Goal: Task Accomplishment & Management: Manage account settings

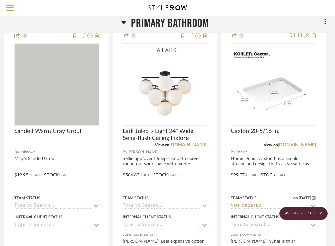
scroll to position [0, 132]
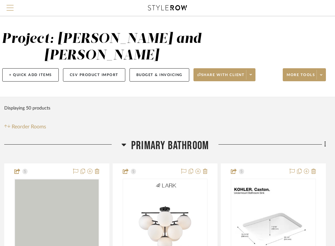
click at [13, 6] on span "Menu" at bounding box center [9, 10] width 7 height 10
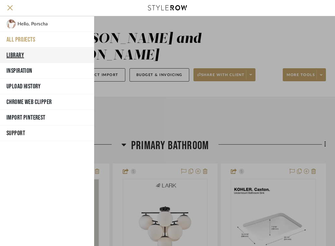
click at [28, 57] on button "Library" at bounding box center [47, 55] width 94 height 16
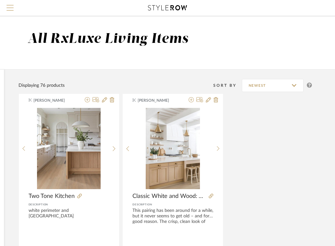
click at [10, 5] on span "Menu" at bounding box center [9, 5] width 7 height 1
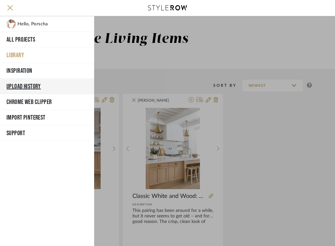
click at [22, 85] on button "Upload History" at bounding box center [47, 87] width 94 height 16
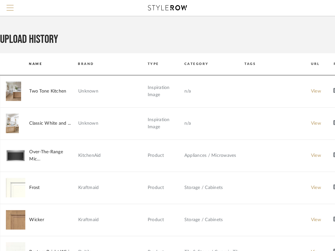
click at [10, 9] on span "Menu" at bounding box center [9, 10] width 7 height 10
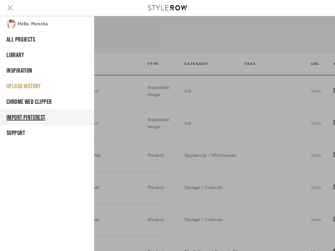
click at [21, 114] on button "Import Pinterest" at bounding box center [47, 118] width 94 height 16
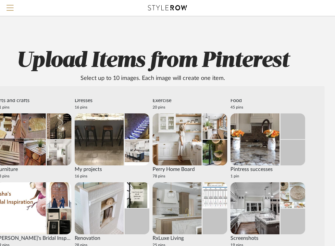
scroll to position [61, 0]
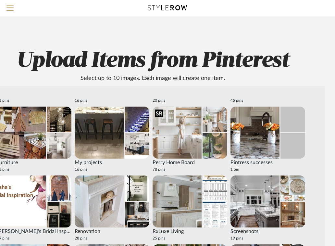
click at [189, 148] on img at bounding box center [177, 132] width 49 height 52
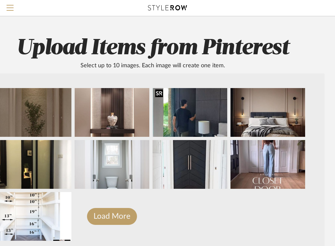
scroll to position [16, 81]
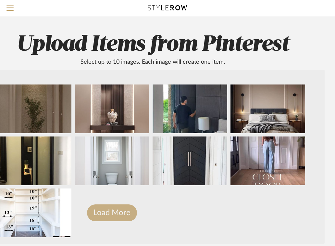
click at [112, 214] on button "Load More" at bounding box center [112, 212] width 50 height 17
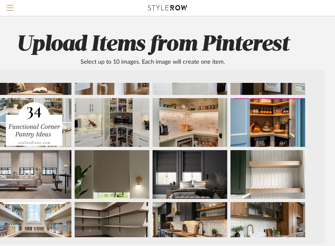
scroll to position [402, 0]
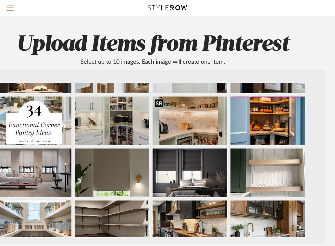
click at [160, 101] on div at bounding box center [159, 103] width 8 height 8
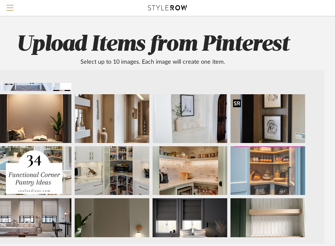
scroll to position [346, 0]
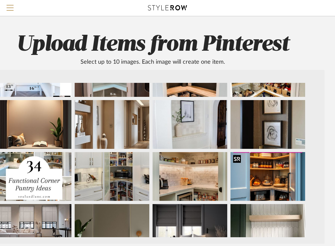
click at [236, 160] on div at bounding box center [237, 158] width 8 height 8
click at [82, 155] on div at bounding box center [81, 158] width 8 height 8
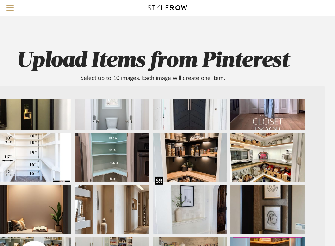
scroll to position [274, 0]
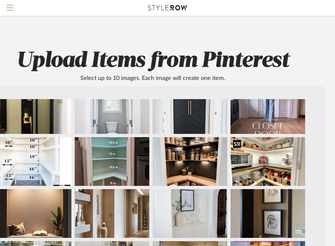
click at [239, 143] on div at bounding box center [237, 144] width 8 height 8
click at [161, 143] on div at bounding box center [159, 144] width 8 height 8
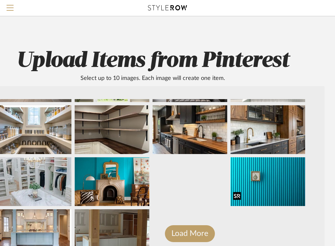
scroll to position [518, 0]
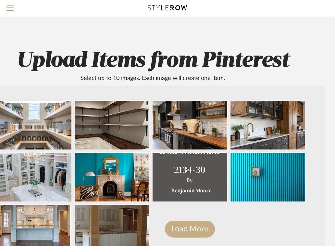
click at [174, 227] on button "Load More" at bounding box center [190, 228] width 50 height 17
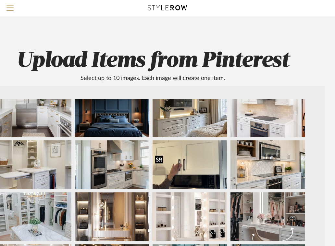
scroll to position [696, 0]
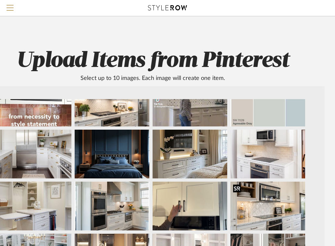
click at [238, 187] on div at bounding box center [237, 188] width 8 height 8
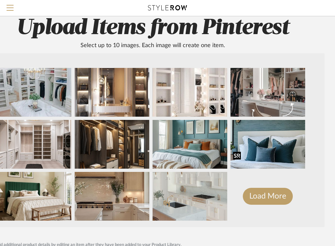
scroll to position [35, 81]
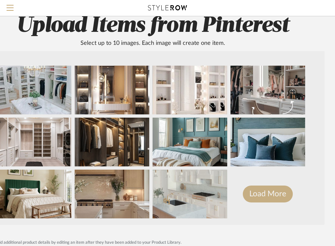
click at [263, 193] on button "Load More" at bounding box center [268, 193] width 50 height 17
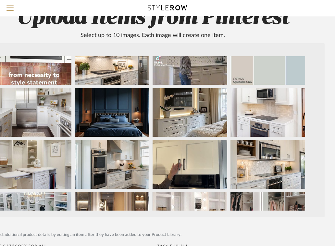
scroll to position [695, 0]
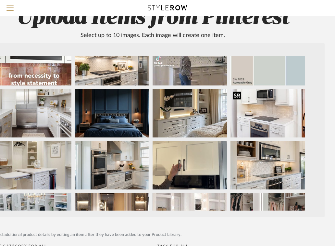
click at [239, 95] on div at bounding box center [237, 95] width 8 height 8
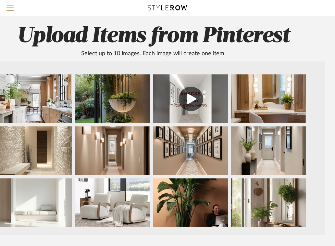
scroll to position [0, 80]
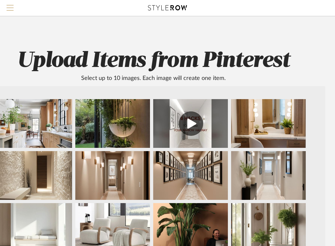
click at [10, 9] on span "Menu" at bounding box center [9, 10] width 7 height 10
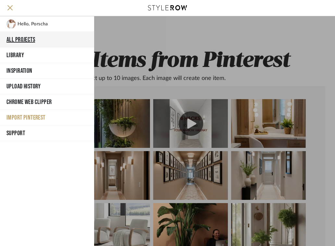
click at [22, 38] on button "All Projects" at bounding box center [47, 40] width 94 height 16
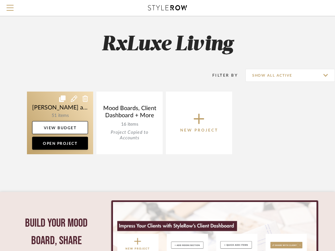
click at [61, 112] on link at bounding box center [60, 123] width 66 height 63
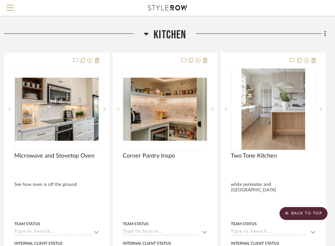
scroll to position [2893, 132]
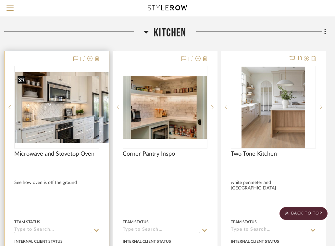
click at [80, 114] on div at bounding box center [56, 107] width 85 height 82
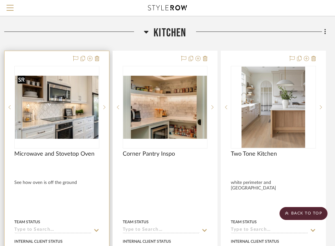
click at [71, 120] on img "0" at bounding box center [57, 107] width 84 height 63
click at [76, 121] on img "0" at bounding box center [57, 107] width 84 height 63
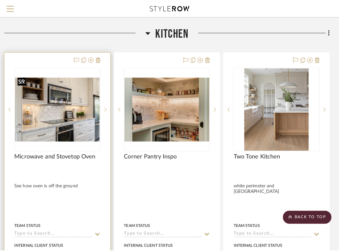
scroll to position [0, 0]
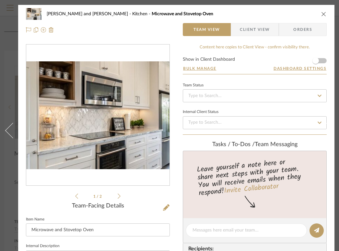
click at [112, 176] on div at bounding box center [97, 115] width 143 height 142
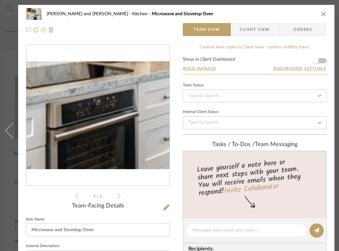
click at [113, 149] on img "0" at bounding box center [97, 115] width 143 height 108
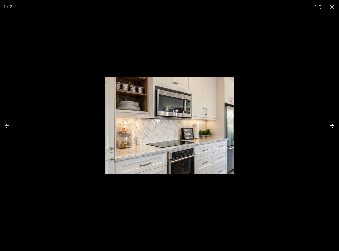
click at [334, 127] on button at bounding box center [328, 125] width 23 height 32
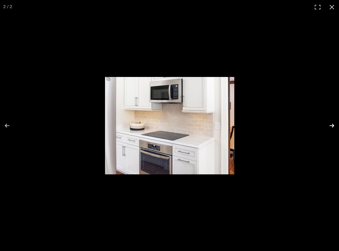
click at [334, 127] on button at bounding box center [328, 125] width 23 height 32
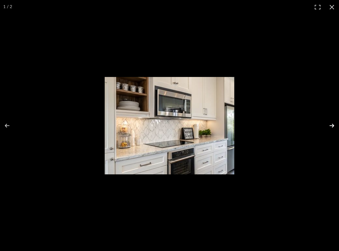
click at [333, 126] on button at bounding box center [328, 125] width 23 height 32
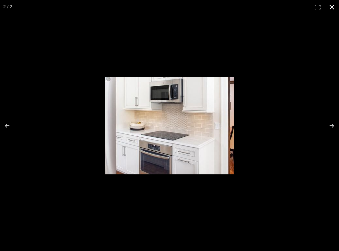
click at [331, 9] on button at bounding box center [332, 7] width 14 height 14
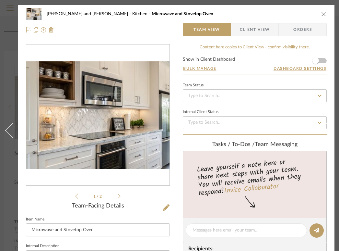
click at [119, 196] on icon at bounding box center [119, 196] width 3 height 6
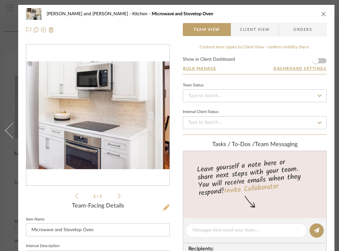
click at [167, 208] on icon at bounding box center [166, 207] width 6 height 6
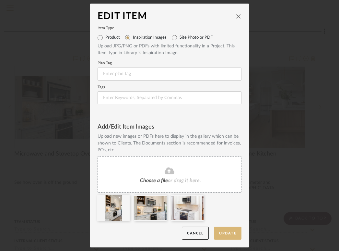
click at [227, 232] on button "Update" at bounding box center [228, 233] width 28 height 13
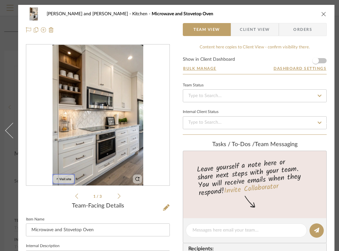
click at [325, 14] on icon "close" at bounding box center [324, 13] width 5 height 5
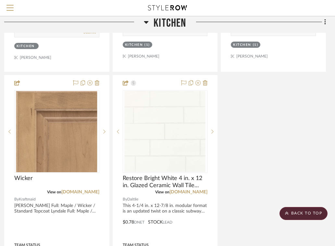
scroll to position [3625, 132]
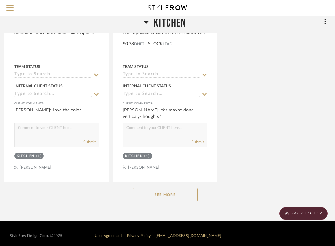
click at [143, 191] on button "See More" at bounding box center [165, 194] width 65 height 13
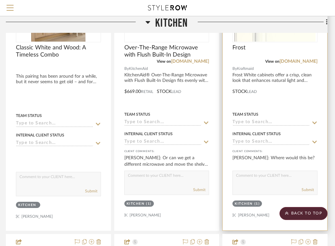
scroll to position [3292, 131]
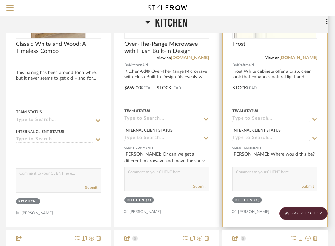
click at [254, 172] on textarea at bounding box center [275, 173] width 84 height 12
type textarea "Island cabinets"
click at [307, 183] on button "Submit" at bounding box center [308, 186] width 12 height 6
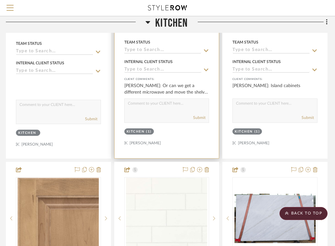
scroll to position [3363, 131]
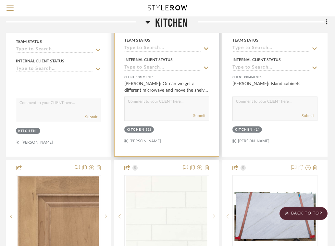
click at [174, 105] on textarea at bounding box center [167, 103] width 84 height 12
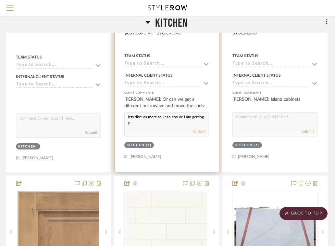
scroll to position [0, 0]
type textarea "lets discuss more so I can ensure I am getting your vision correct"
click at [198, 128] on button "Submit" at bounding box center [199, 131] width 12 height 6
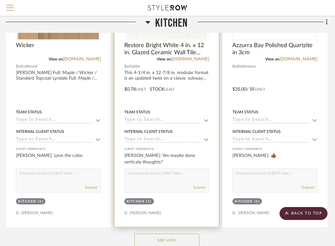
scroll to position [3583, 131]
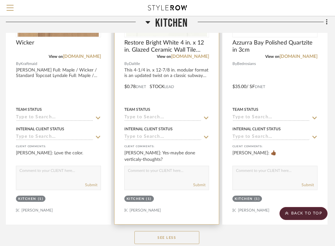
click at [164, 170] on textarea at bounding box center [167, 172] width 84 height 12
type textarea "Yes it can options horizontally stacked or vertical, vertical offset or horizon…"
click at [201, 182] on button "Submit" at bounding box center [199, 185] width 12 height 6
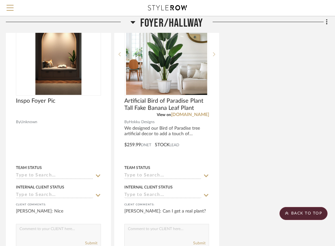
scroll to position [2630, 131]
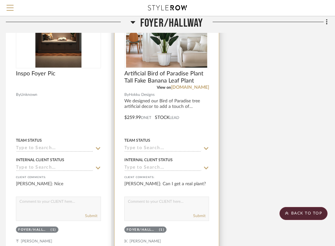
click at [167, 201] on textarea at bounding box center [167, 203] width 84 height 12
type textarea "If you would like to, sure! These accessory pieces are interchangeable"
click at [198, 213] on button "Submit" at bounding box center [199, 216] width 12 height 6
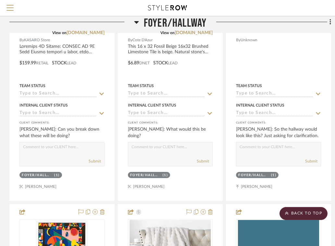
scroll to position [2116, 127]
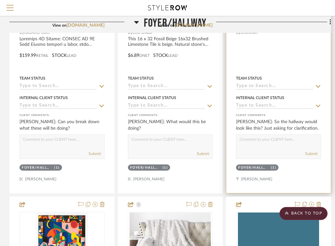
click at [255, 141] on textarea at bounding box center [278, 141] width 84 height 12
type textarea "c"
type textarea "Correct"
click at [310, 152] on button "Submit" at bounding box center [311, 154] width 12 height 6
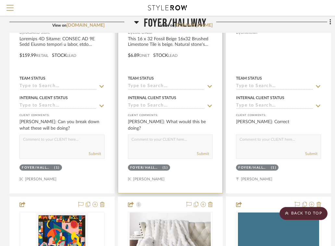
click at [144, 143] on textarea at bounding box center [170, 141] width 84 height 12
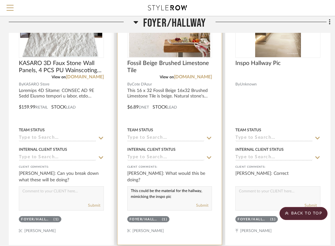
scroll to position [2068, 128]
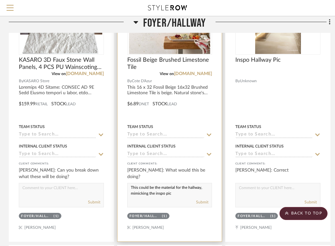
click at [144, 185] on textarea "This could be the material for the hallway, mimicking the inspo pic" at bounding box center [170, 189] width 84 height 12
type textarea "This could be the material for the hallway, mimicking the inspo pic"
click at [203, 199] on button "Submit" at bounding box center [202, 202] width 12 height 6
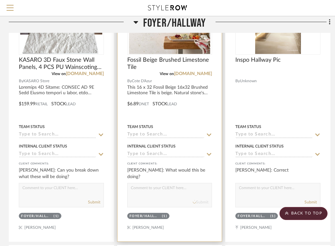
scroll to position [0, 0]
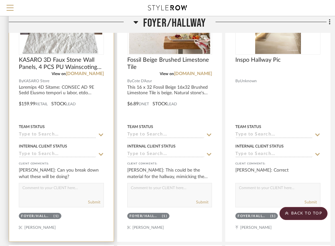
click at [52, 198] on div "Submit" at bounding box center [61, 202] width 84 height 9
click at [54, 184] on textarea at bounding box center [61, 189] width 84 height 12
paste textarea "This could be the material for the hallway, mimicking the inspo pic"
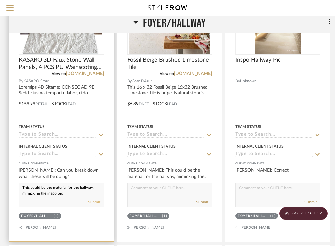
type textarea "This could be the material for the hallway, mimicking the inspo pic"
click at [93, 199] on button "Submit" at bounding box center [94, 202] width 12 height 6
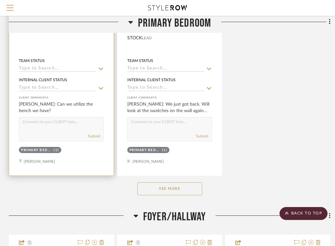
scroll to position [1808, 128]
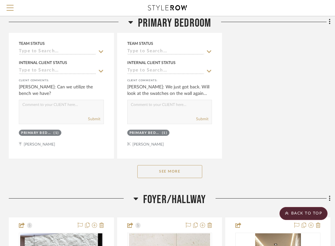
click at [159, 170] on button "See More" at bounding box center [169, 171] width 65 height 13
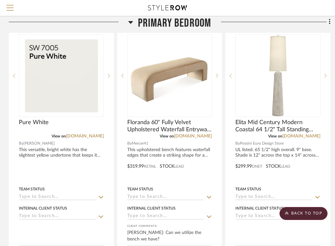
scroll to position [1916, 128]
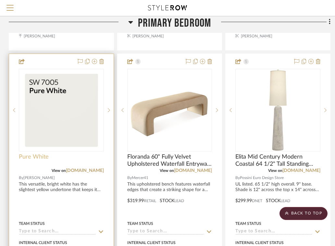
click at [42, 154] on span "Pure White" at bounding box center [34, 156] width 30 height 7
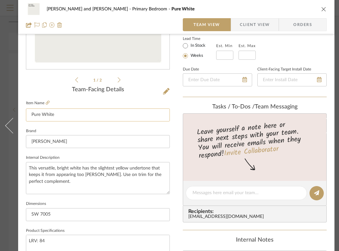
scroll to position [93, 0]
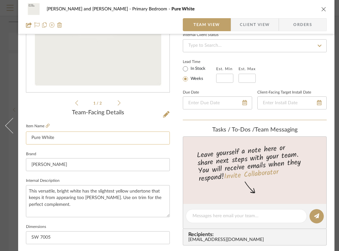
click at [66, 140] on input "Pure White" at bounding box center [98, 137] width 144 height 13
type input "Pure White- Baseboards"
click at [177, 128] on div "[PERSON_NAME] and [PERSON_NAME] Primary Bedroom Pure White Team View Client Vie…" at bounding box center [176, 211] width 317 height 599
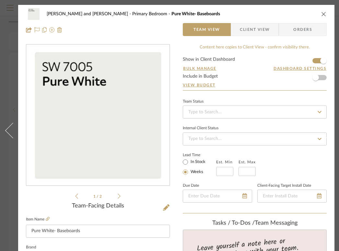
click at [326, 16] on icon "close" at bounding box center [324, 13] width 5 height 5
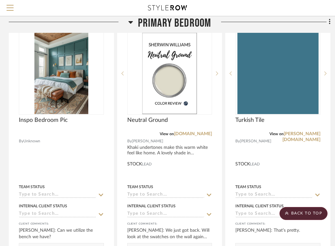
scroll to position [1664, 128]
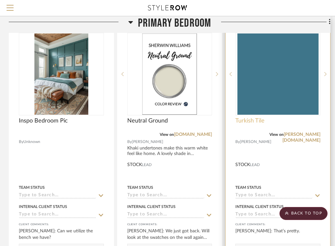
click at [260, 119] on span "Turkish Tile" at bounding box center [249, 120] width 29 height 7
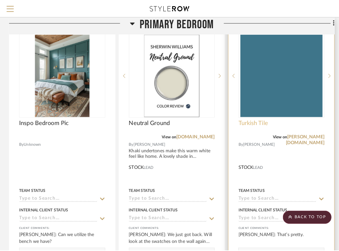
scroll to position [0, 0]
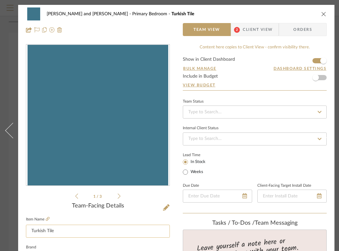
click at [69, 230] on input "Turkish Tile" at bounding box center [98, 231] width 144 height 13
type input "Turkish Tile- Accent"
click at [326, 12] on icon "close" at bounding box center [324, 13] width 5 height 5
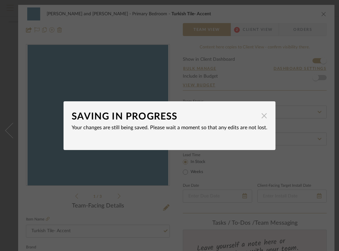
click at [263, 119] on span "button" at bounding box center [264, 115] width 13 height 13
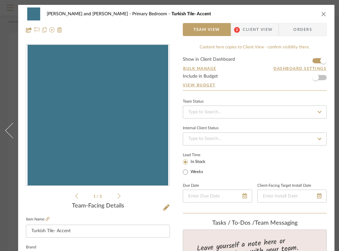
click at [324, 15] on icon "close" at bounding box center [324, 13] width 5 height 5
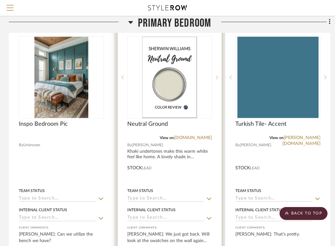
scroll to position [1660, 128]
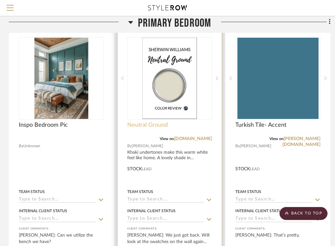
click at [163, 124] on span "Neutral Ground" at bounding box center [147, 124] width 41 height 7
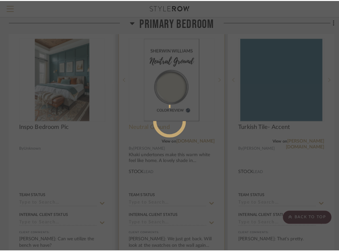
scroll to position [0, 0]
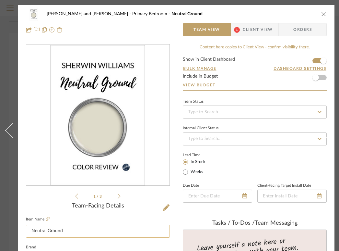
click at [79, 229] on input "Neutral Ground" at bounding box center [98, 231] width 144 height 13
type input "Neutral Ground- Wall Color"
click at [325, 12] on icon "close" at bounding box center [324, 13] width 5 height 5
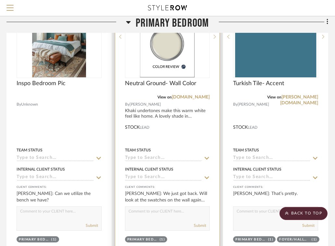
scroll to position [1697, 130]
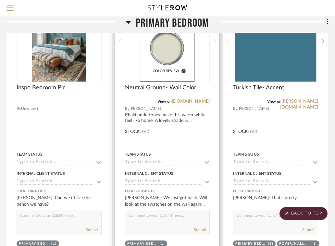
click at [188, 119] on div at bounding box center [167, 127] width 105 height 284
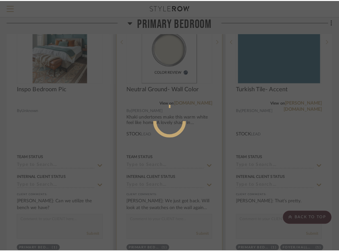
scroll to position [0, 0]
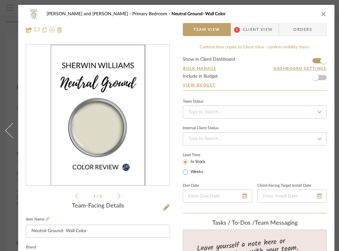
click at [325, 13] on icon "close" at bounding box center [324, 13] width 5 height 5
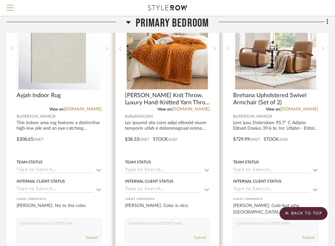
scroll to position [1406, 130]
